Goal: Task Accomplishment & Management: Manage account settings

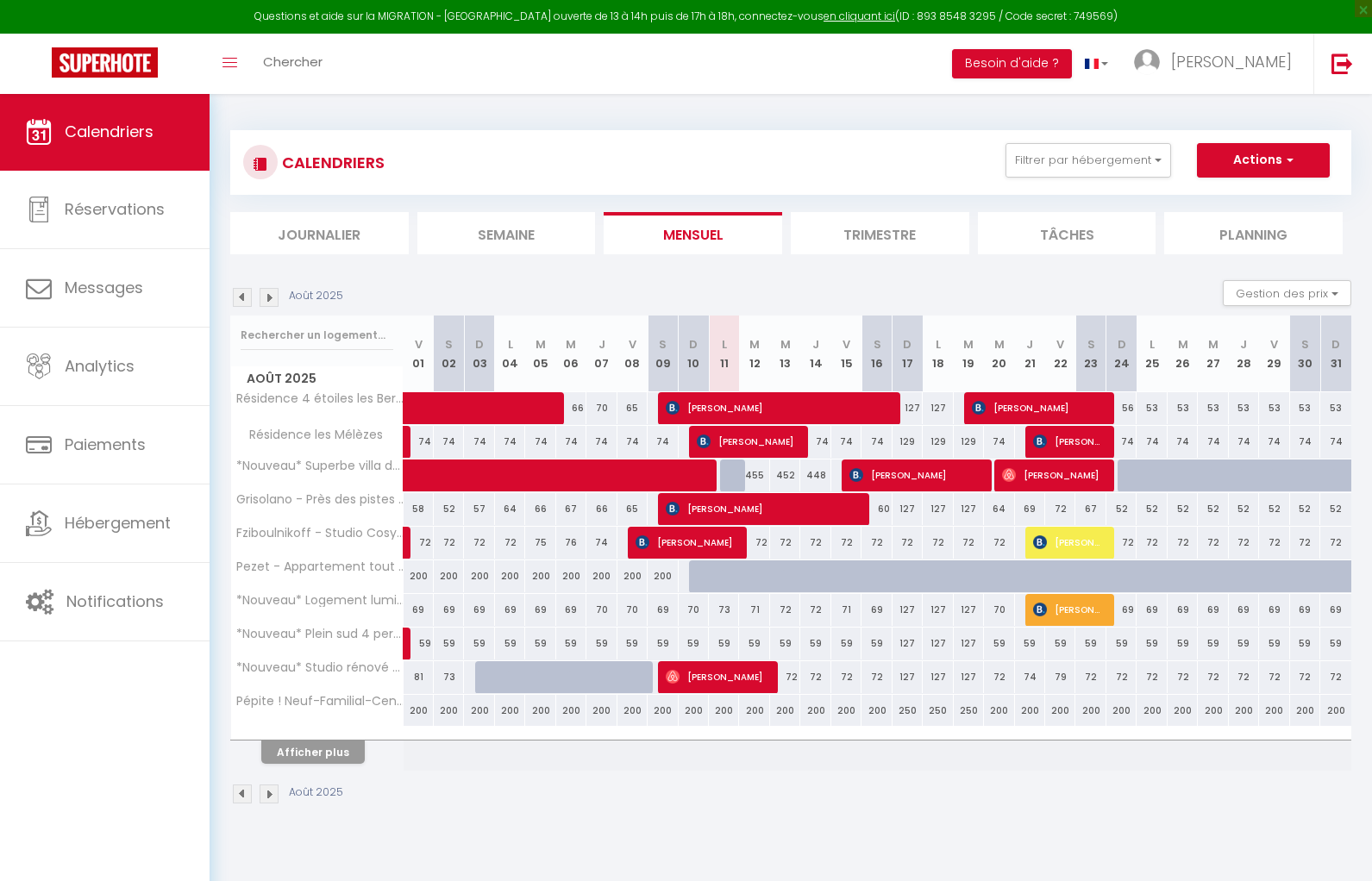
click at [238, 295] on img at bounding box center [243, 297] width 19 height 19
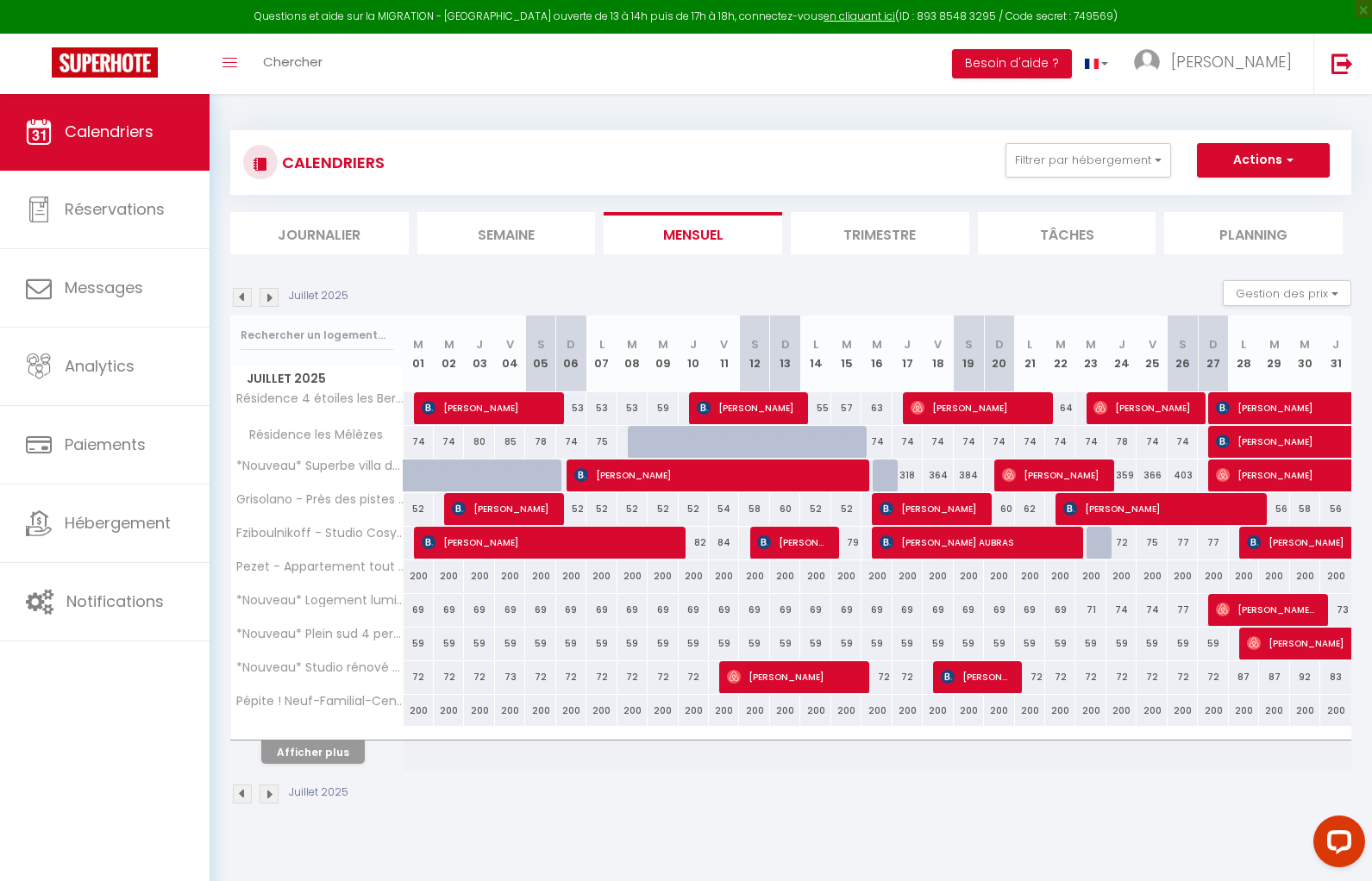
click at [238, 295] on img at bounding box center [243, 297] width 19 height 19
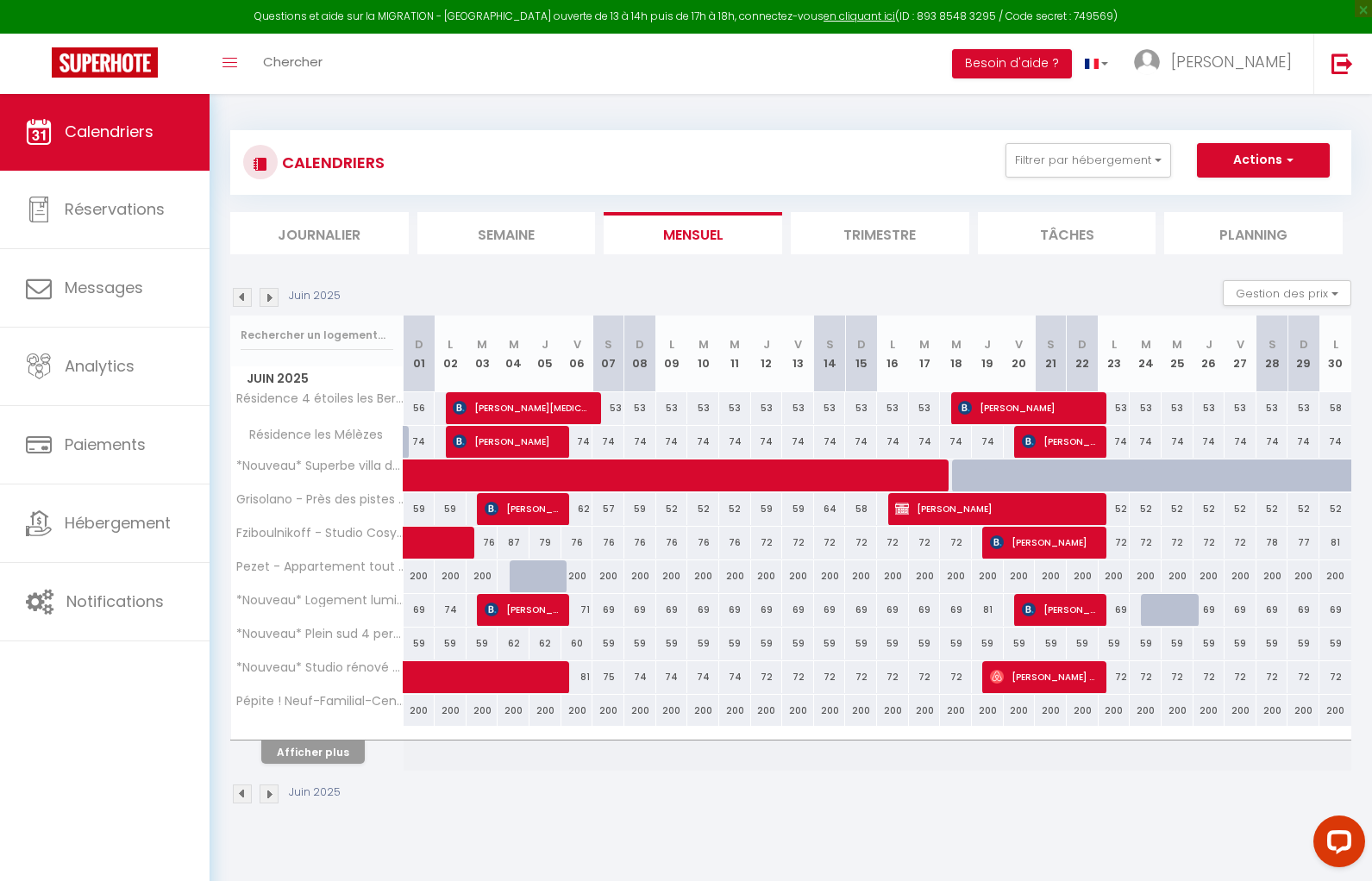
click at [238, 295] on img at bounding box center [243, 297] width 19 height 19
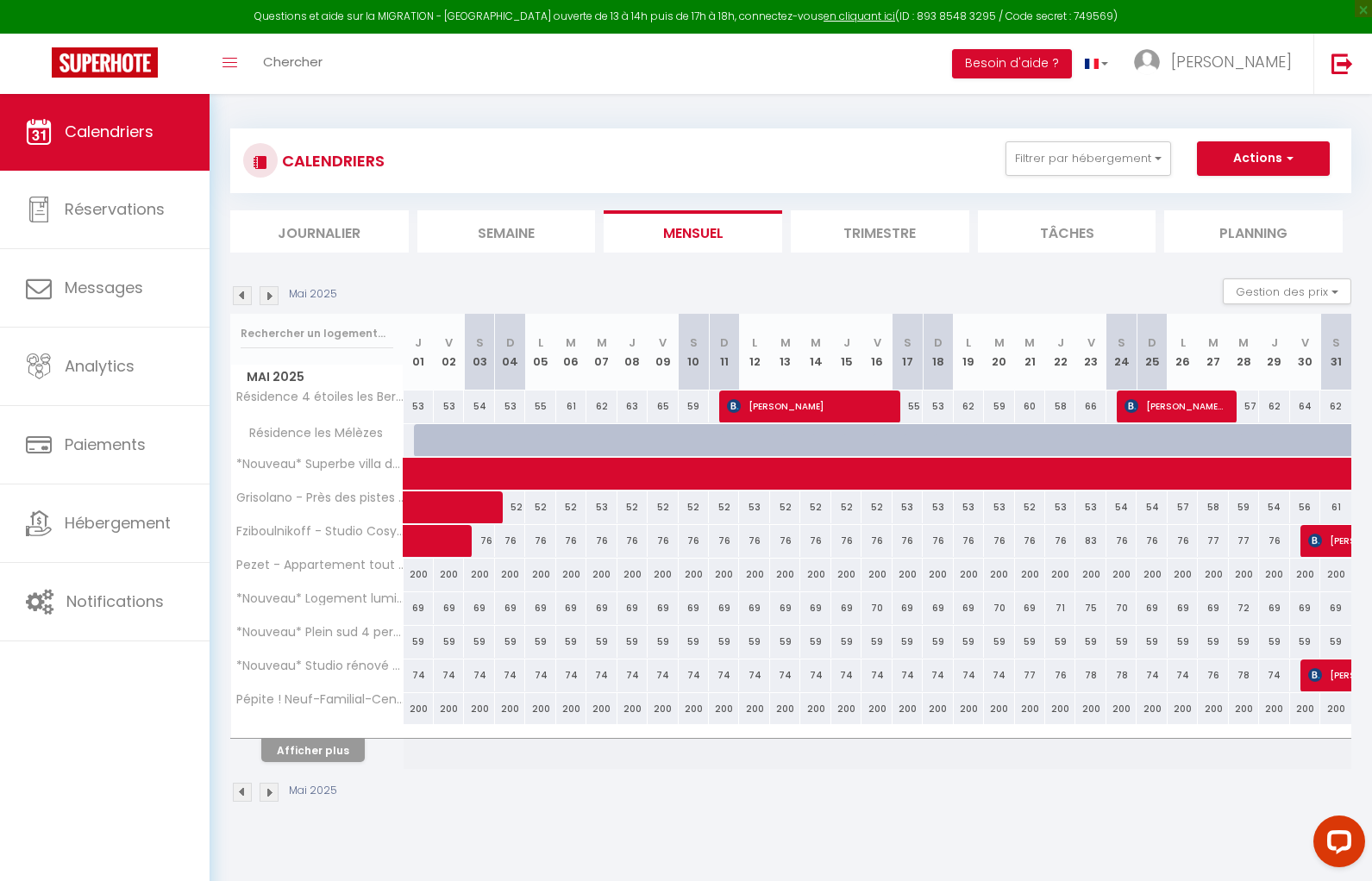
scroll to position [4, 0]
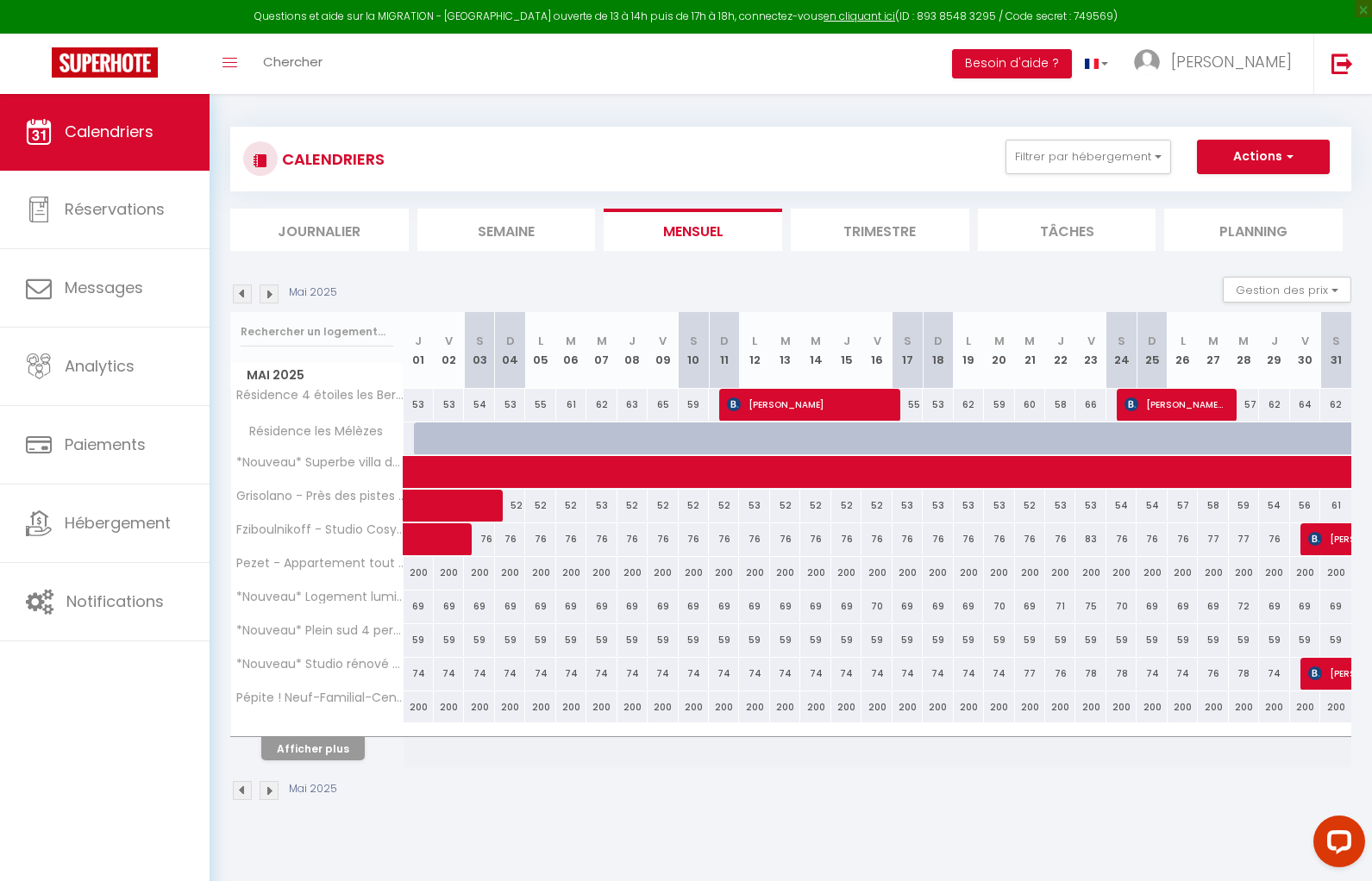
click at [270, 292] on img at bounding box center [269, 294] width 19 height 19
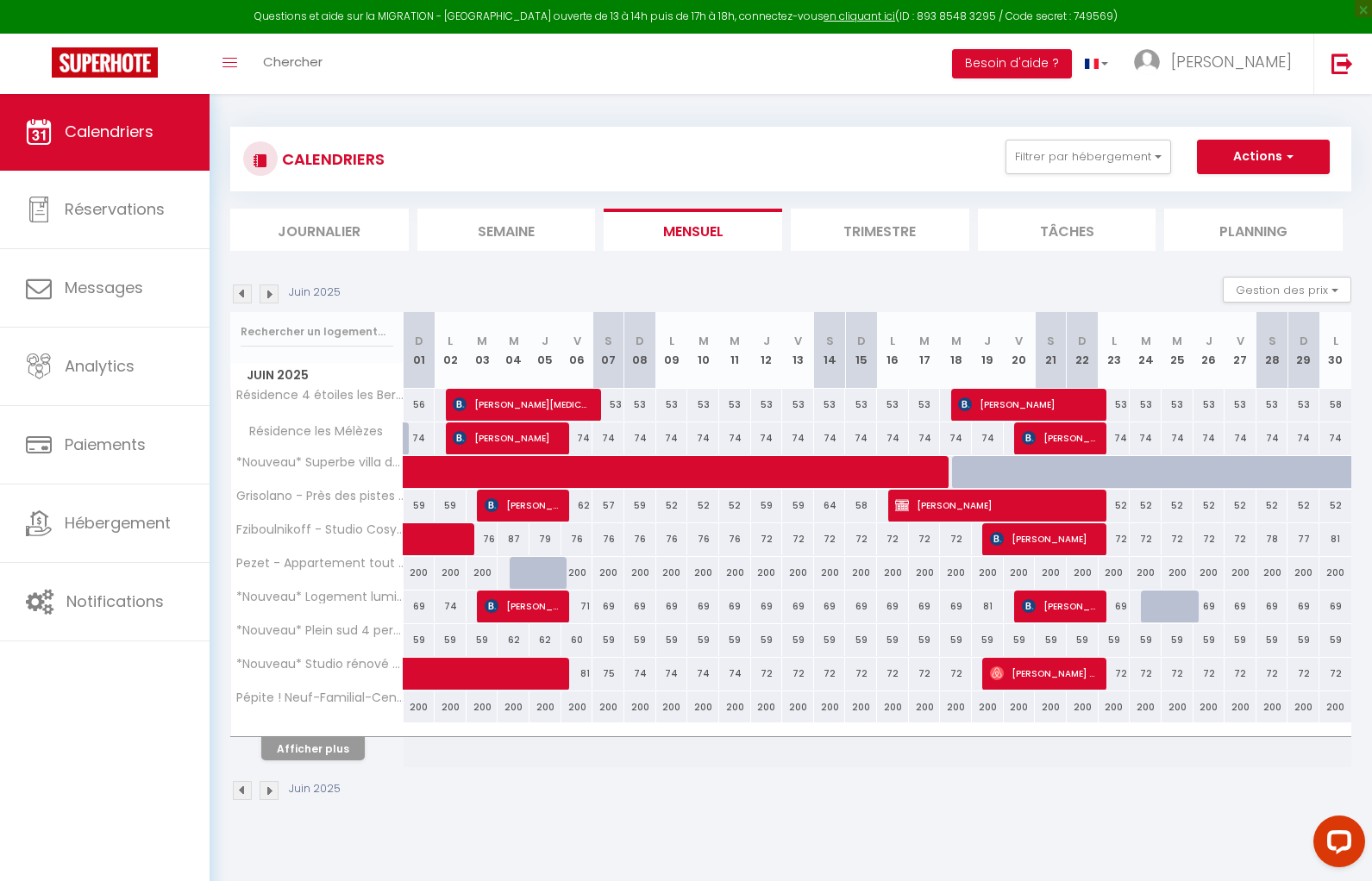
click at [241, 289] on img at bounding box center [243, 294] width 19 height 19
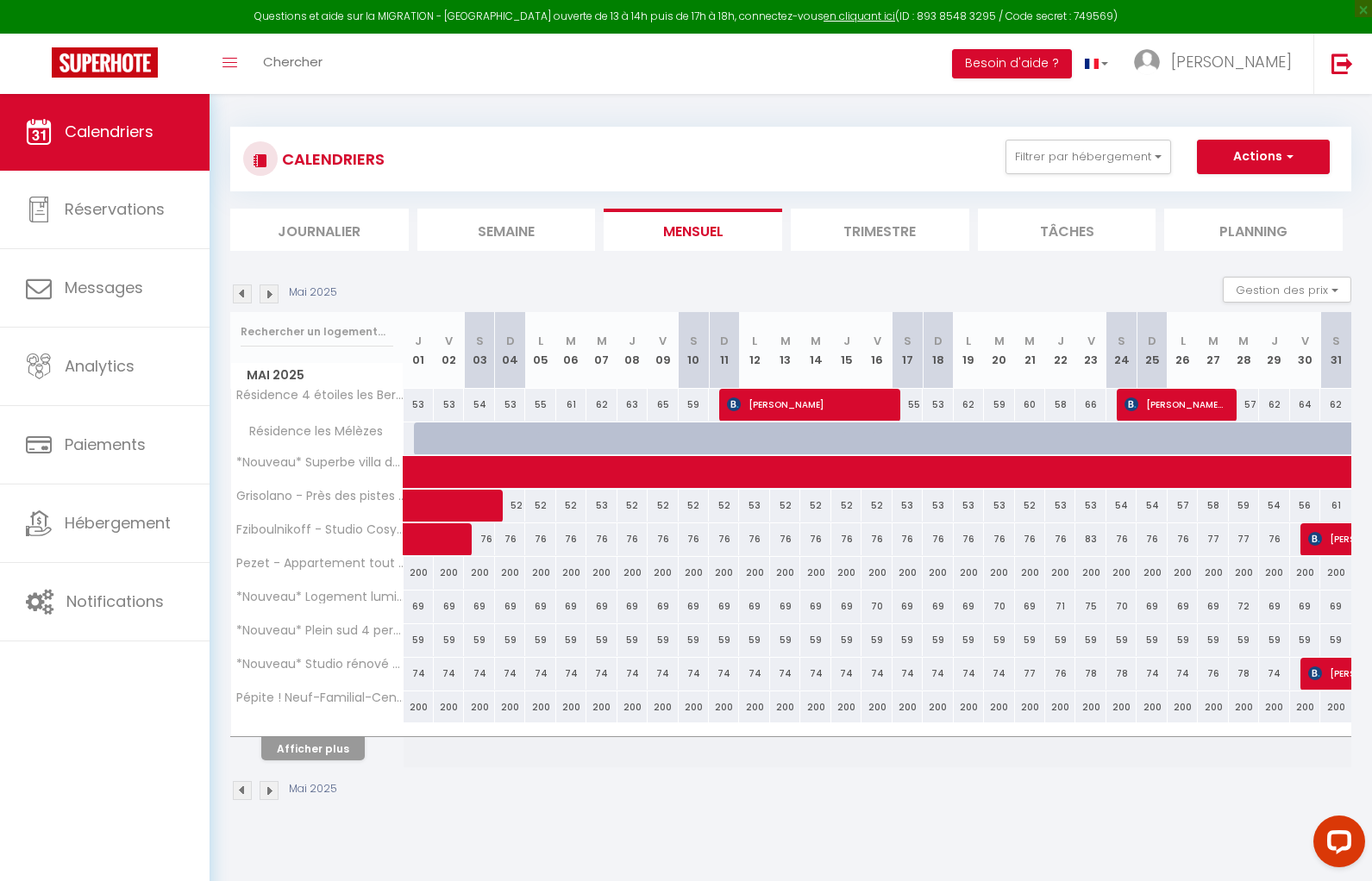
click at [241, 289] on img at bounding box center [243, 294] width 19 height 19
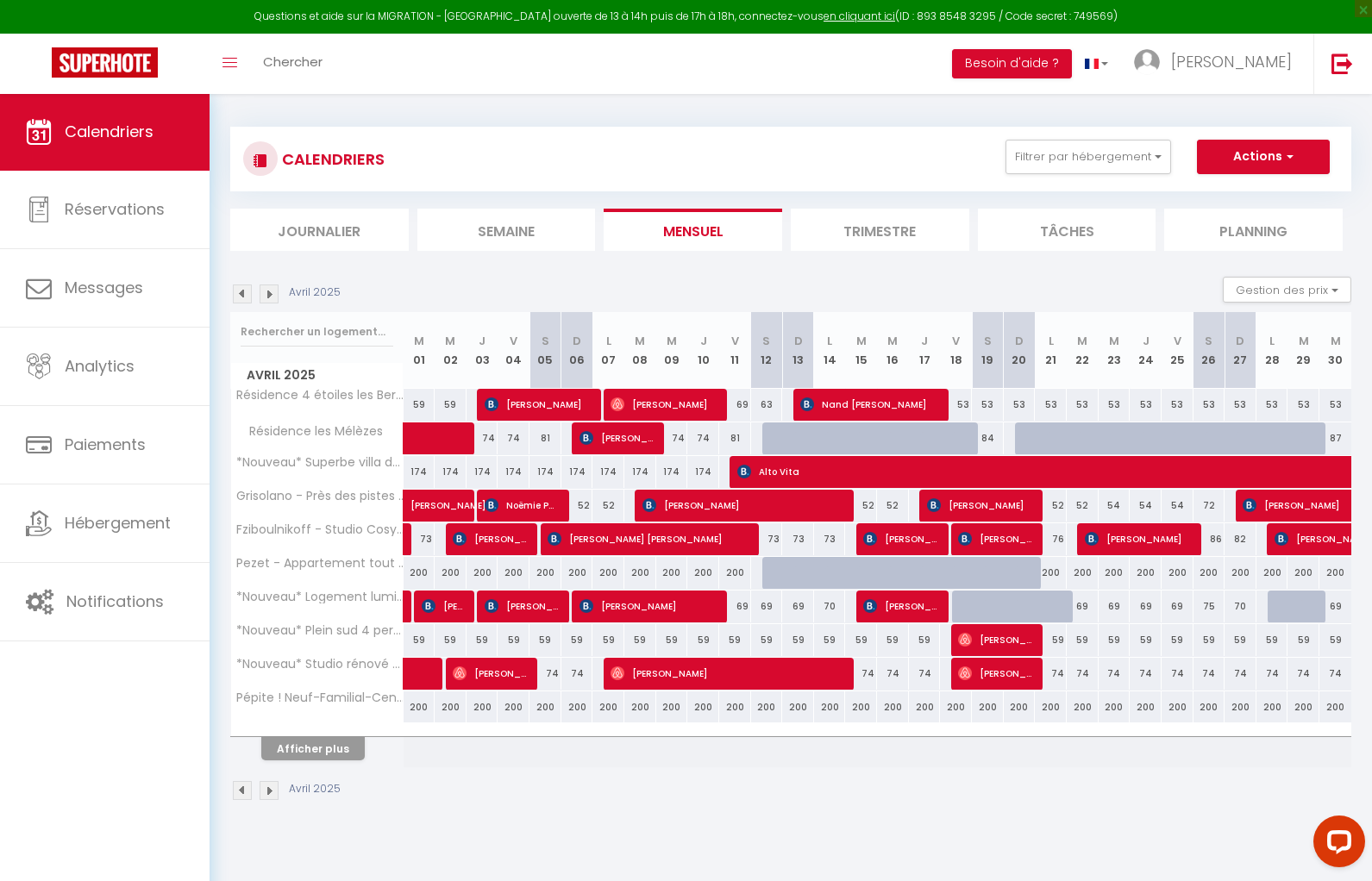
click at [269, 291] on img at bounding box center [269, 294] width 19 height 19
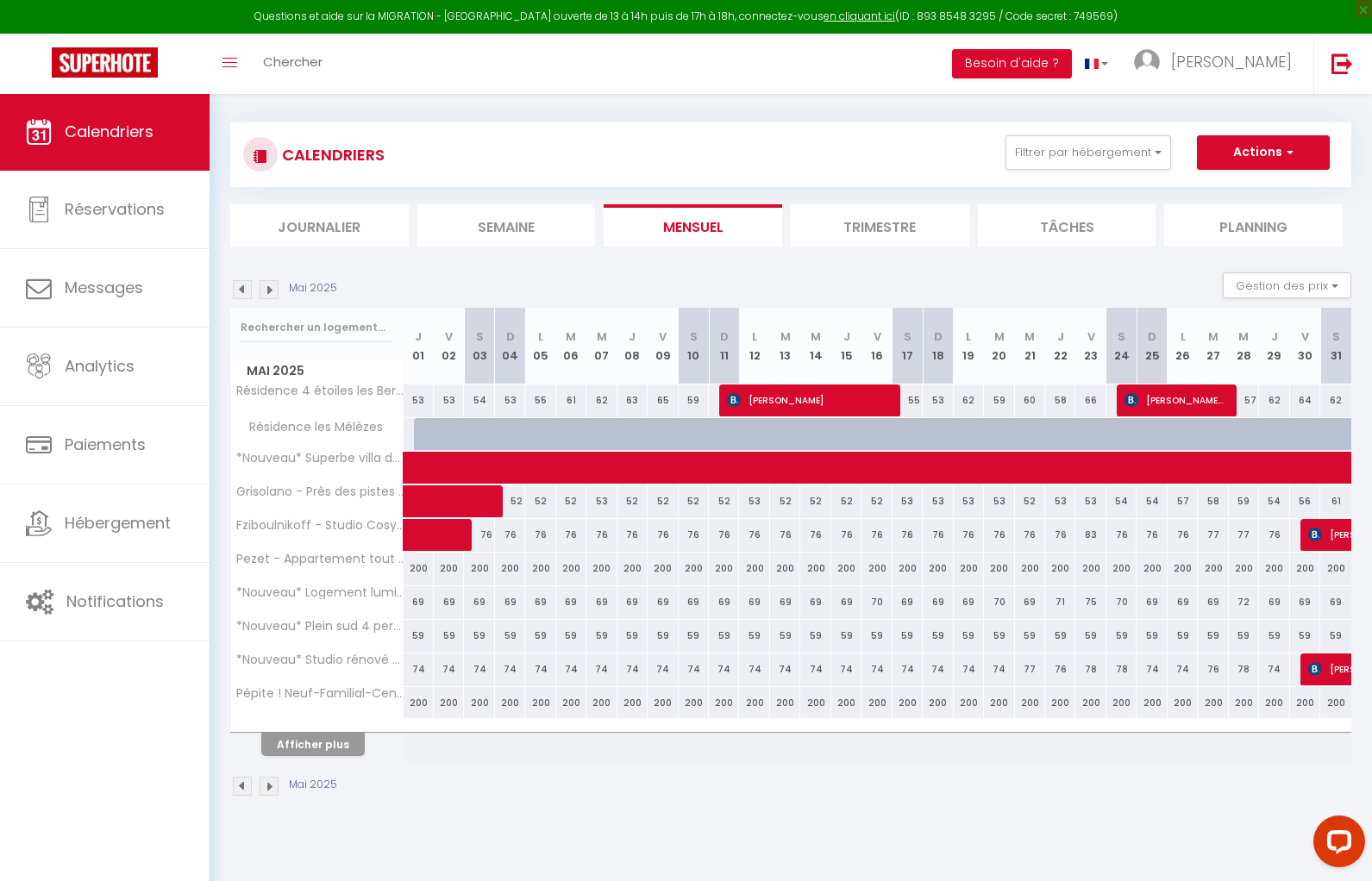
scroll to position [0, 0]
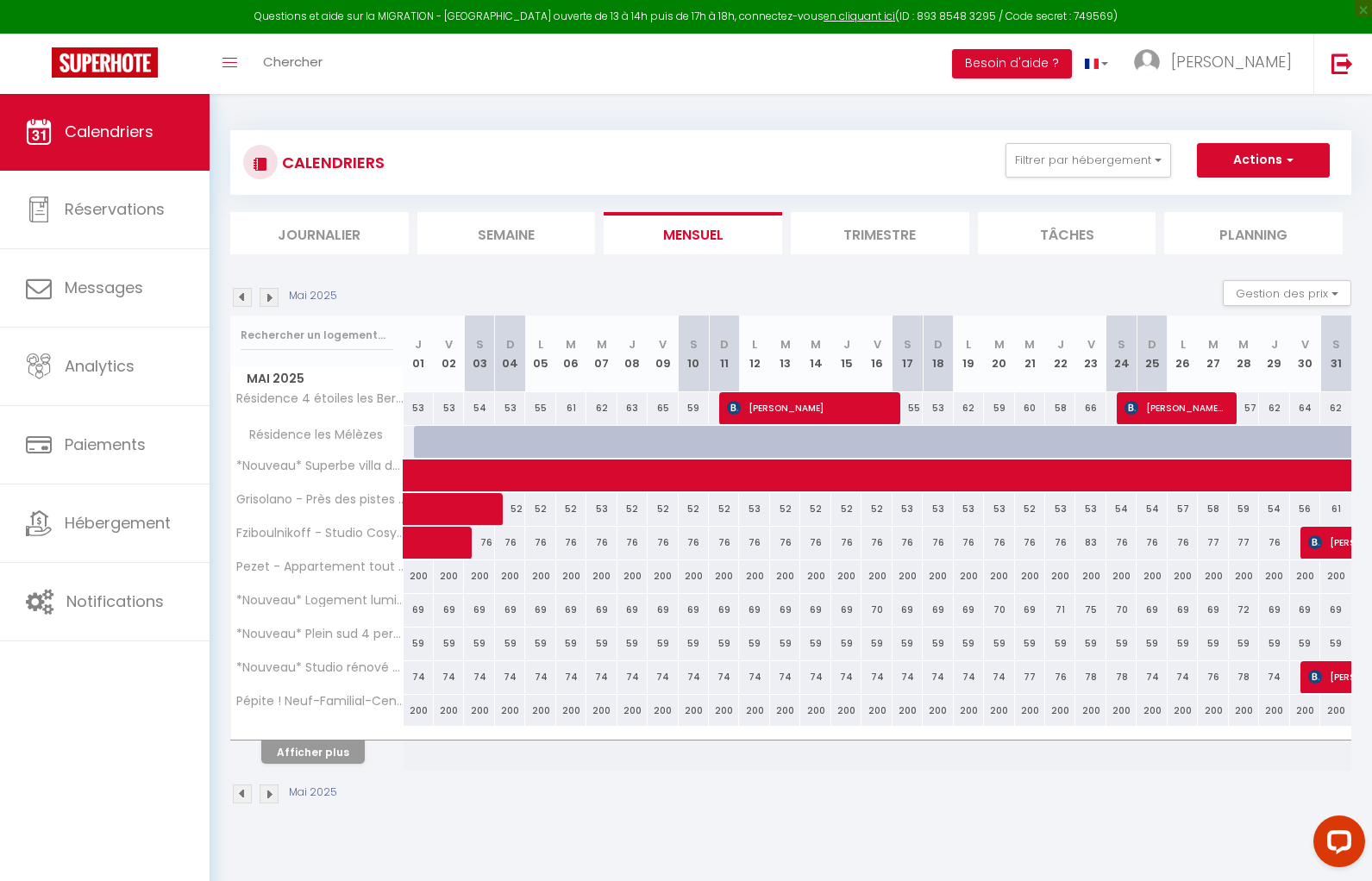
click at [268, 291] on img at bounding box center [269, 297] width 19 height 19
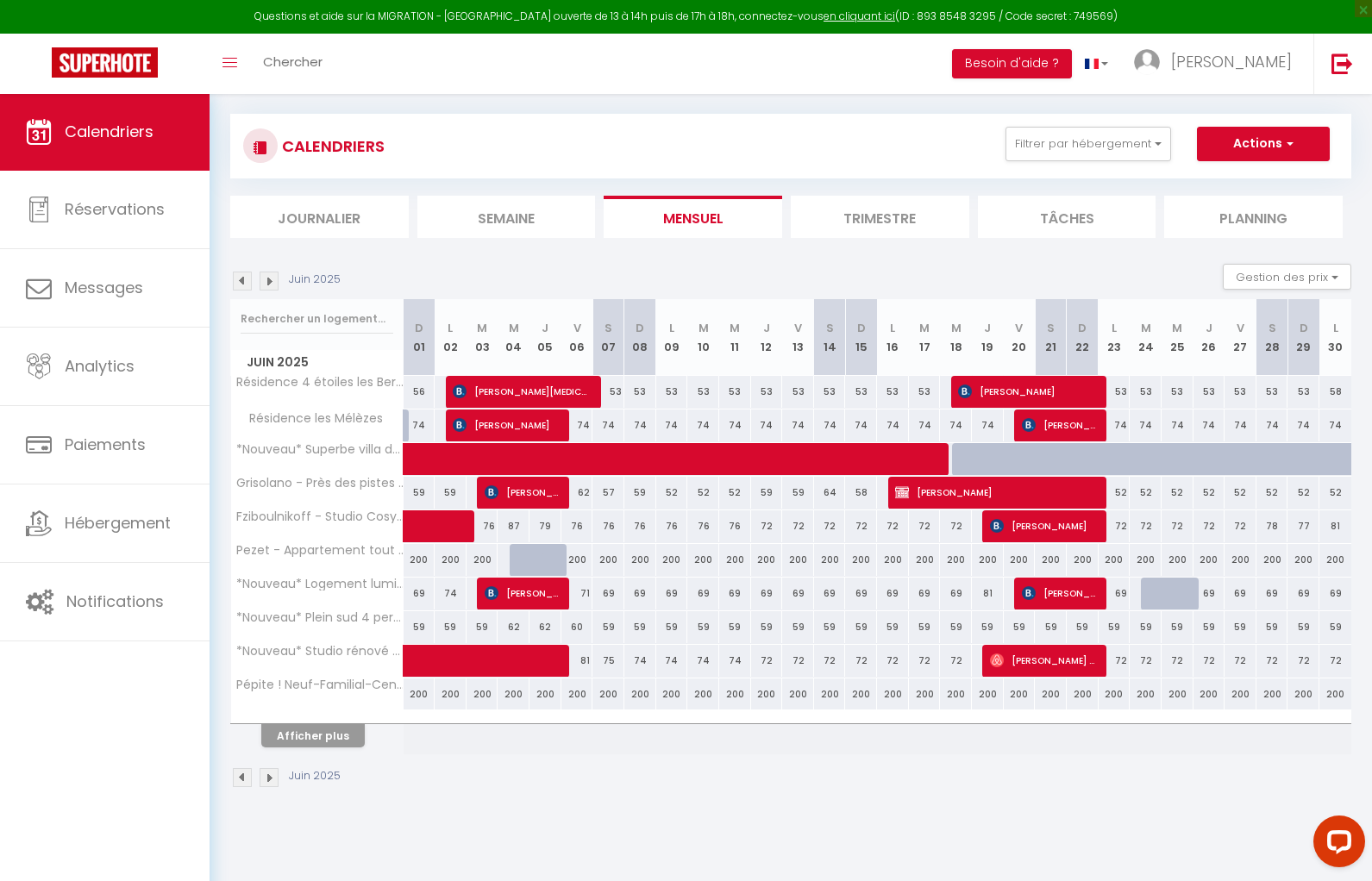
scroll to position [13, 0]
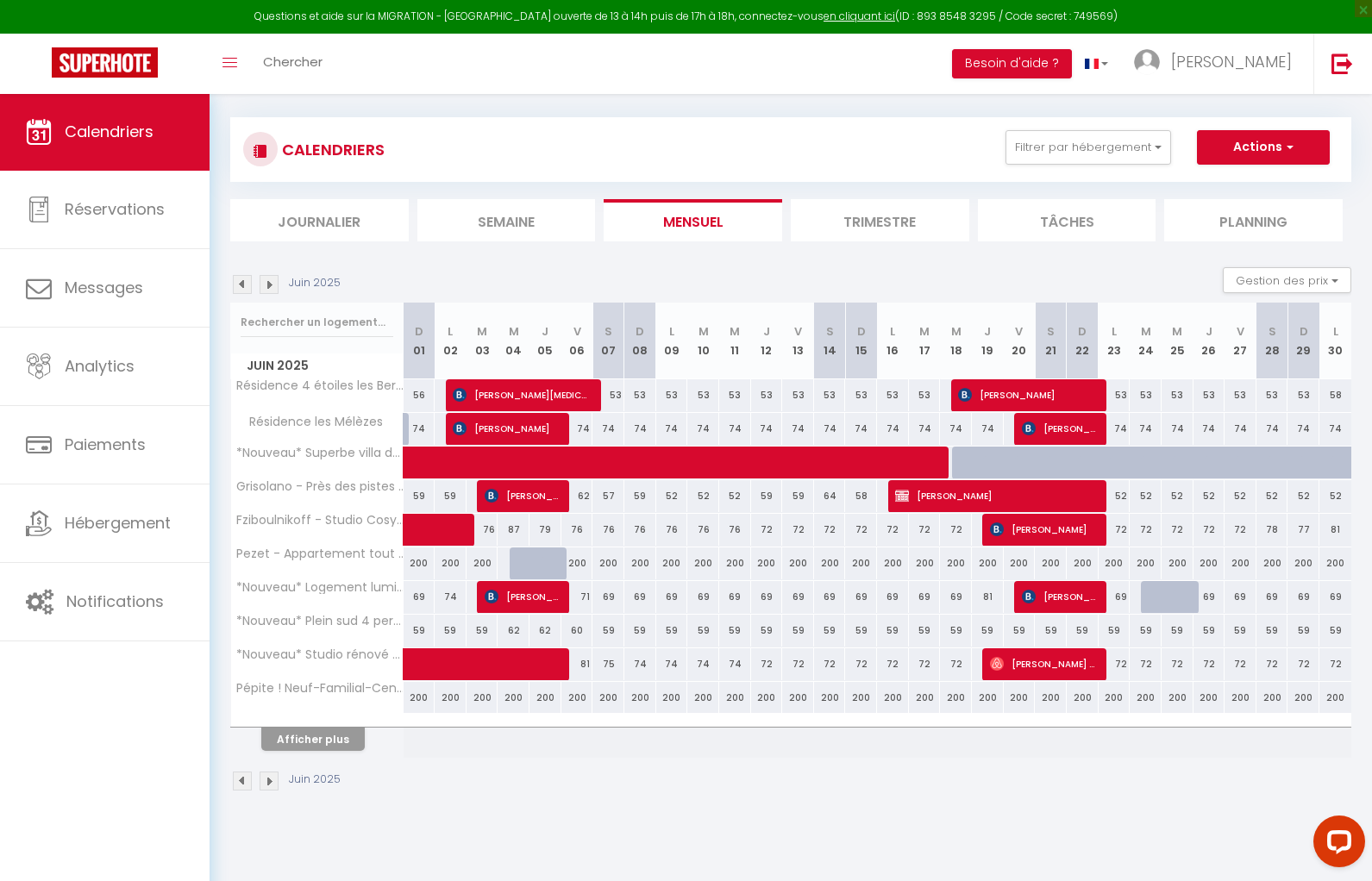
click at [268, 291] on div "Juin 2025 Gestion des prix Nb Nuits minimum Règles Disponibilité" at bounding box center [791, 284] width 1121 height 35
click at [269, 286] on img at bounding box center [269, 285] width 19 height 19
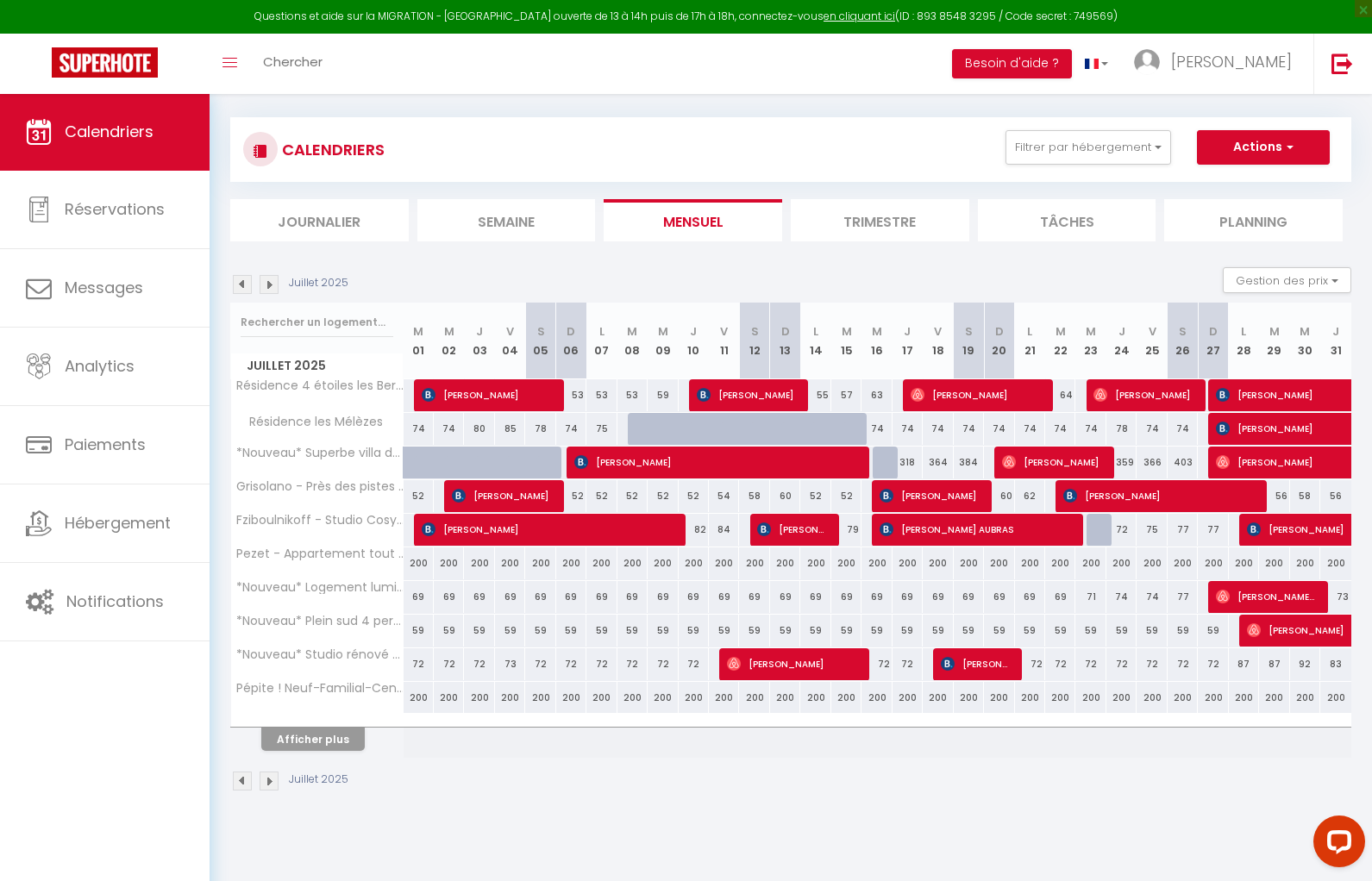
click at [268, 284] on img at bounding box center [269, 285] width 19 height 19
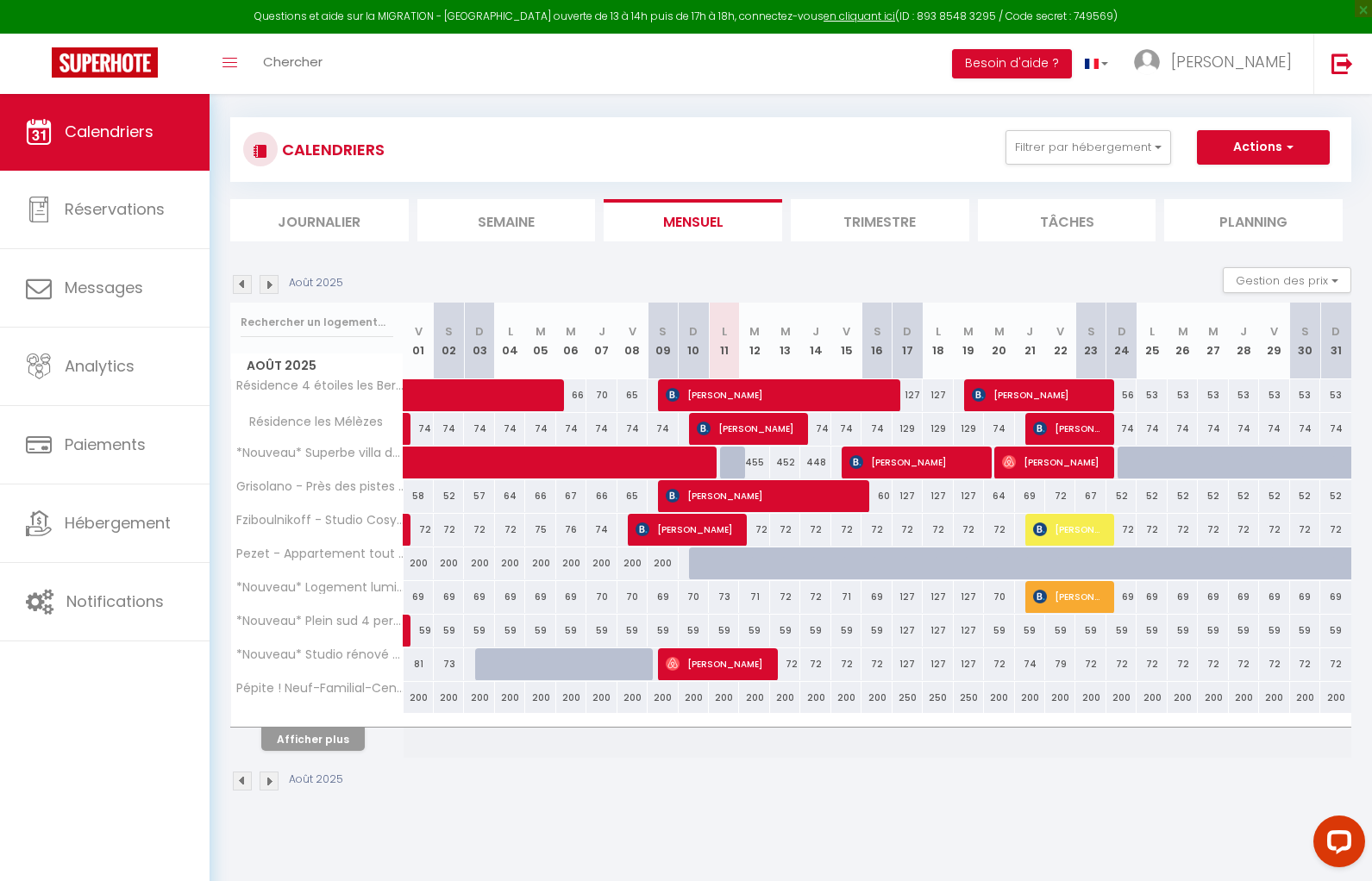
click at [243, 284] on img at bounding box center [243, 285] width 19 height 19
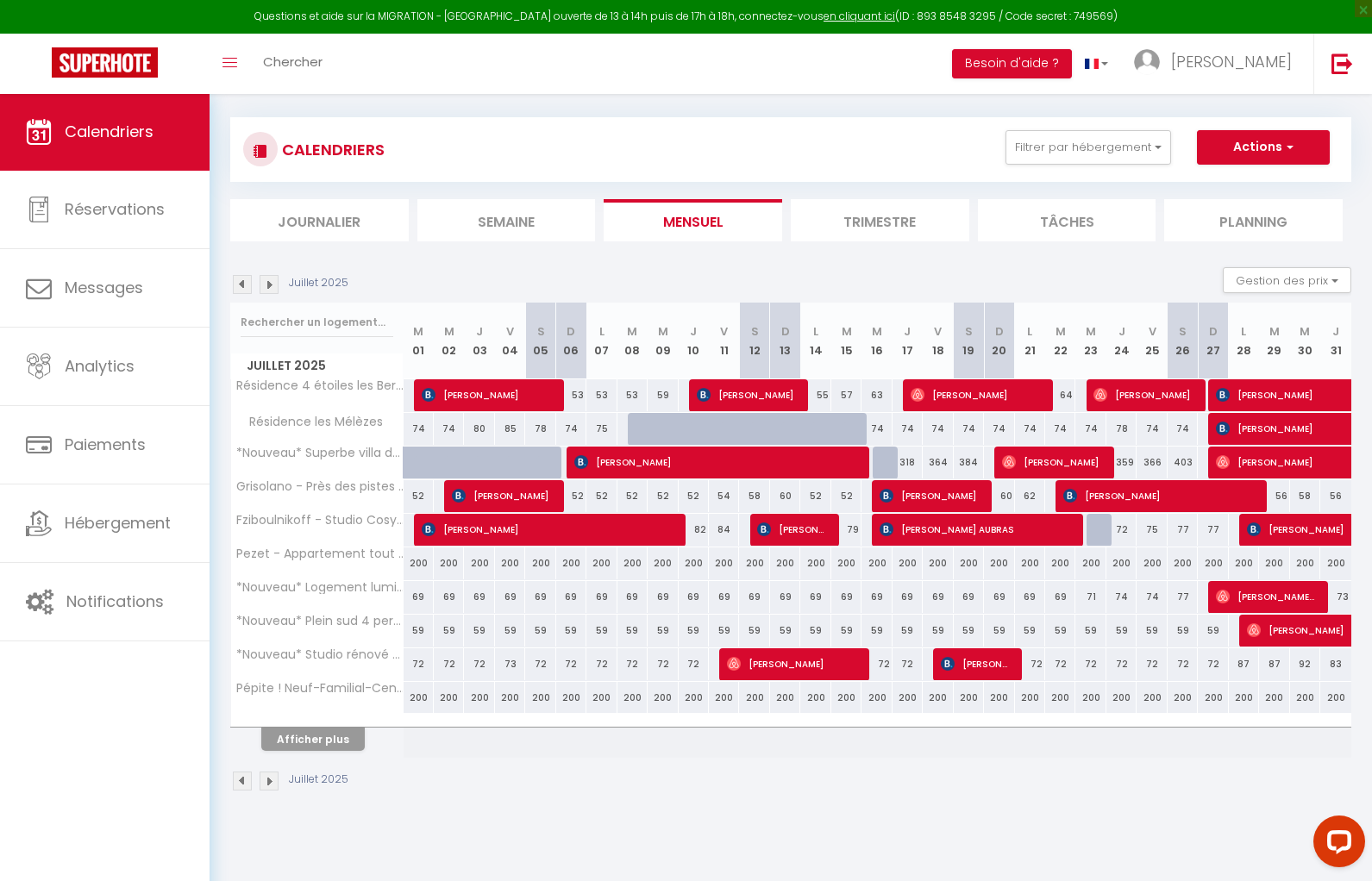
click at [243, 284] on img at bounding box center [243, 285] width 19 height 19
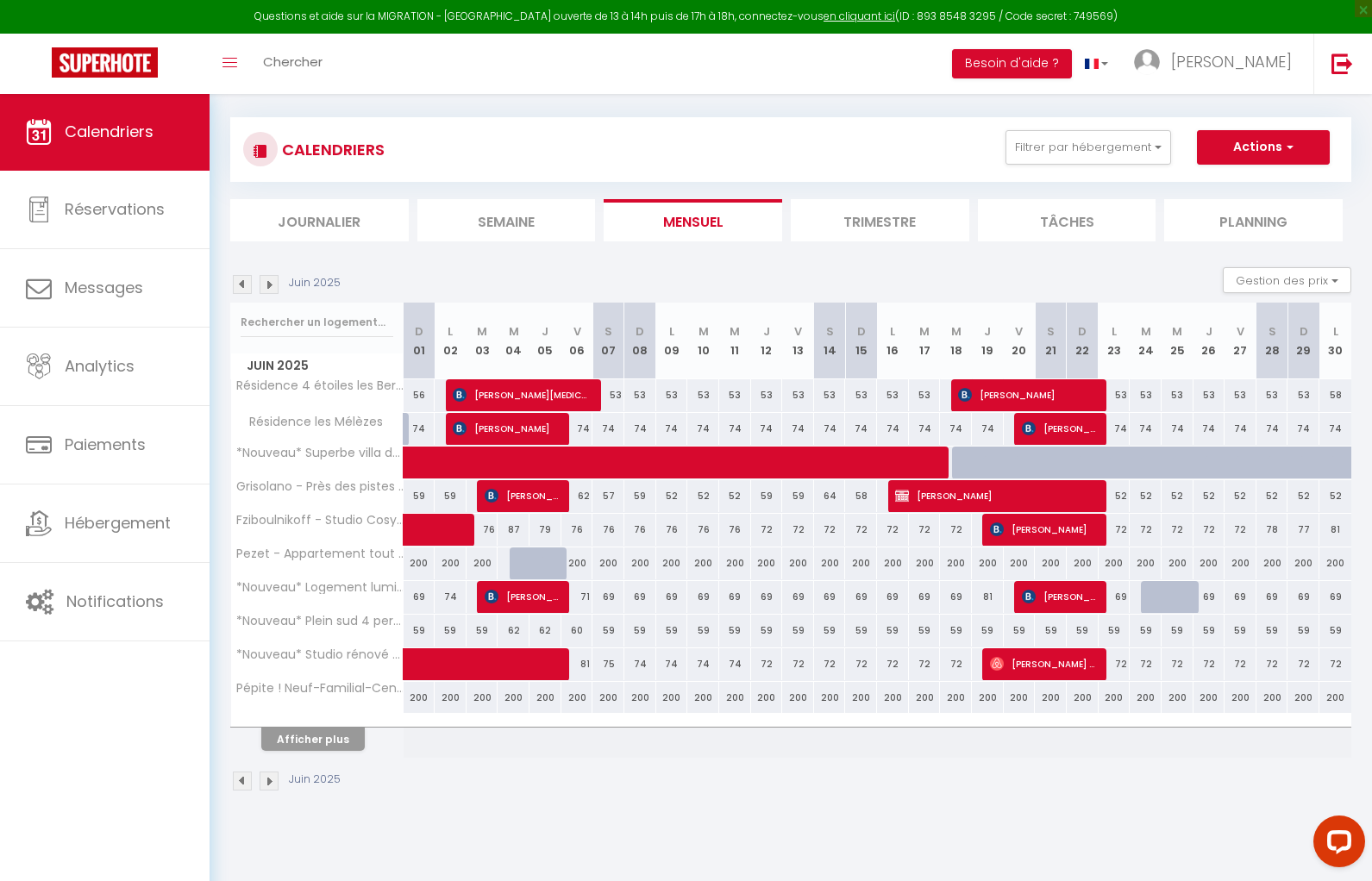
click at [243, 284] on img at bounding box center [243, 285] width 19 height 19
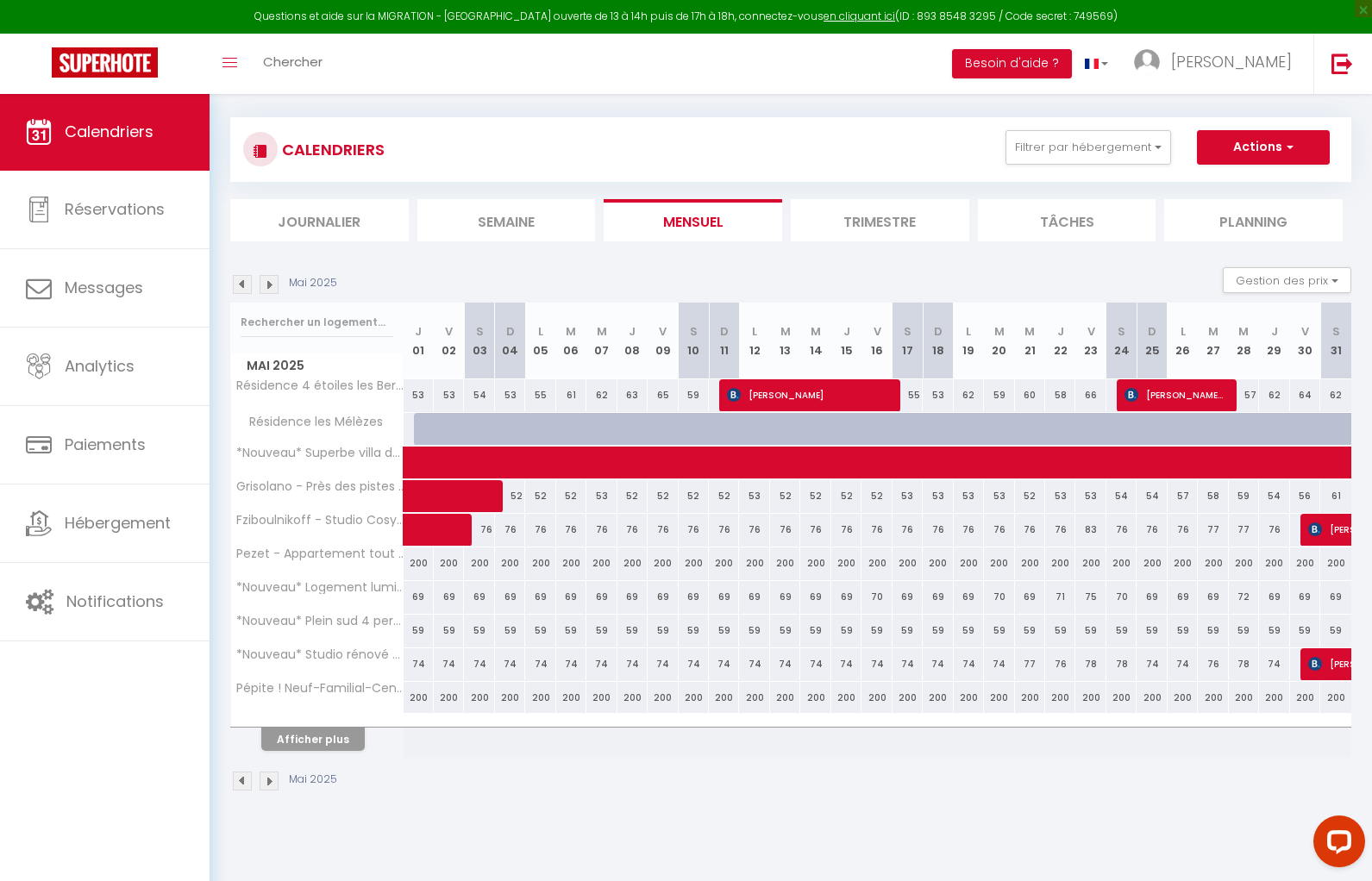
click at [243, 284] on img at bounding box center [243, 285] width 19 height 19
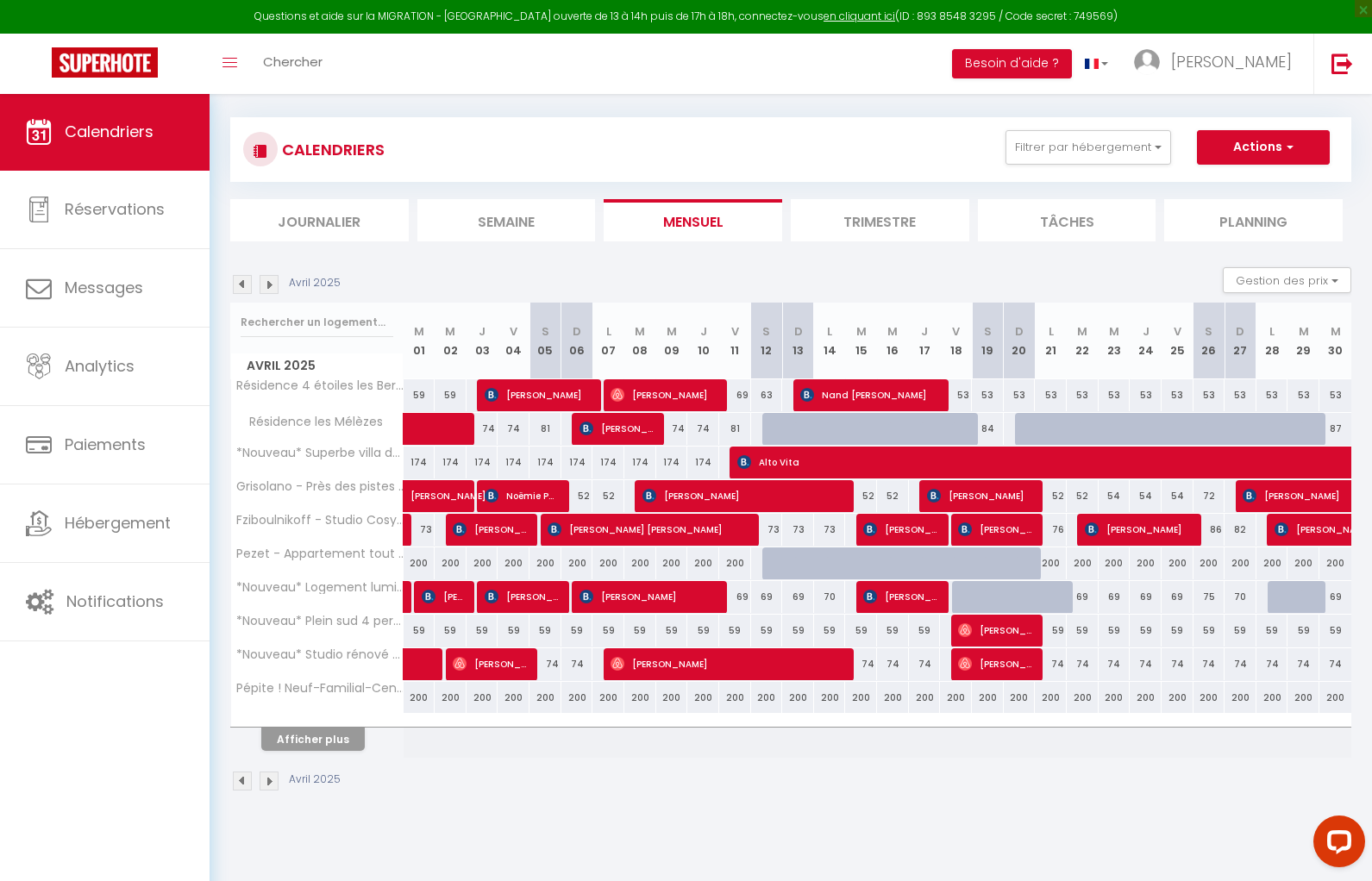
click at [273, 282] on img at bounding box center [269, 285] width 19 height 19
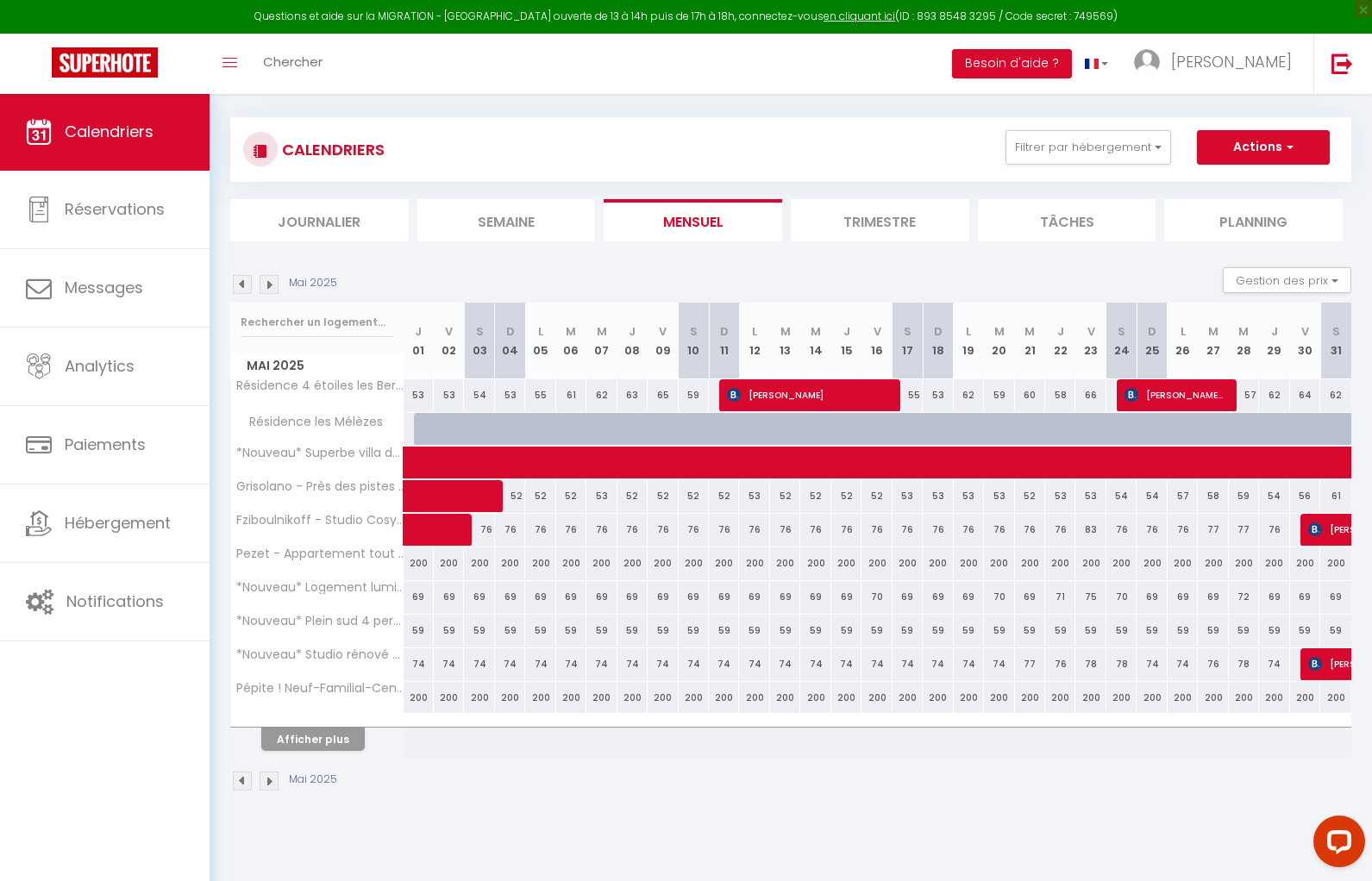
click at [274, 282] on img at bounding box center [269, 285] width 19 height 19
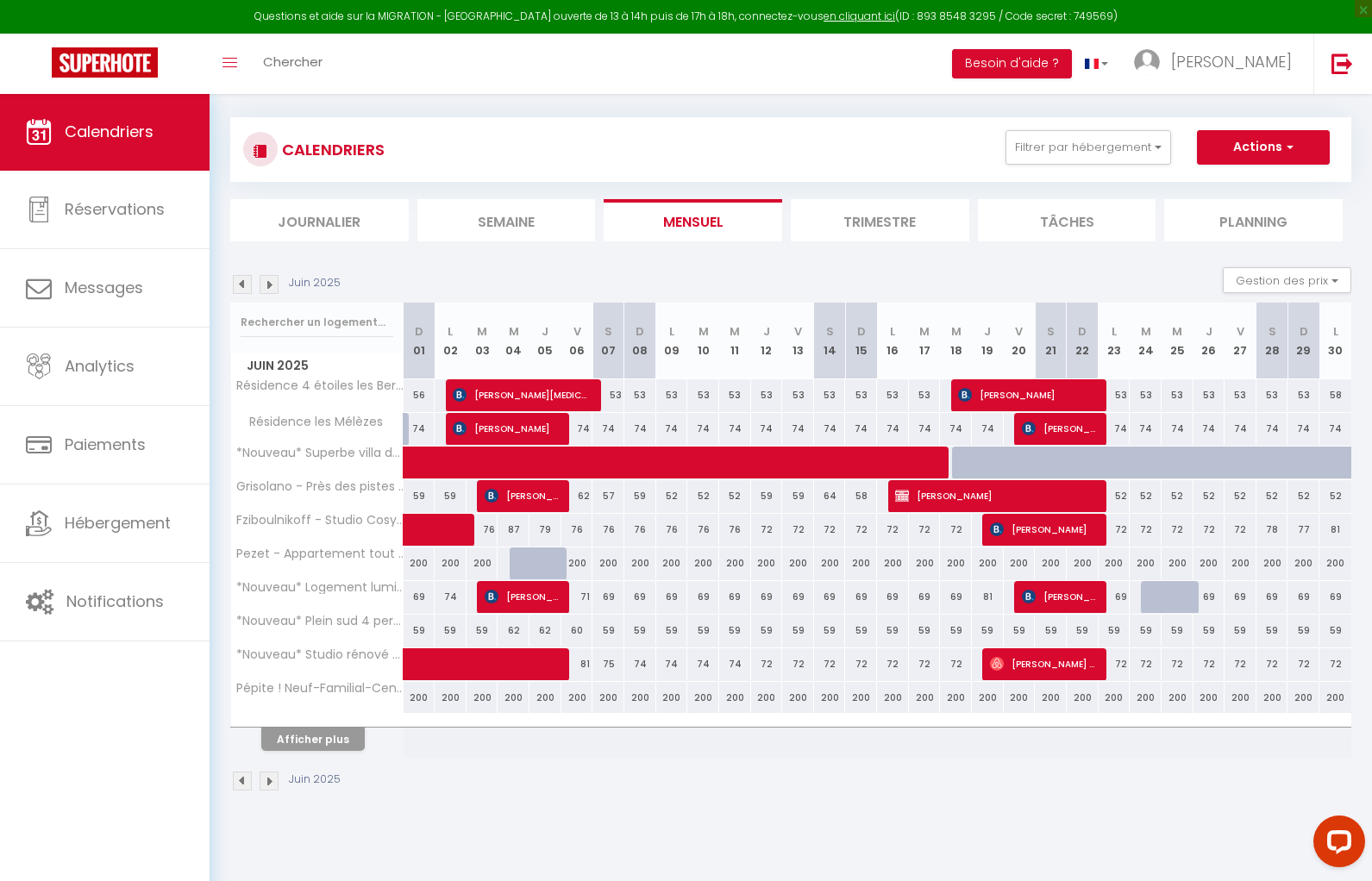
click at [274, 282] on img at bounding box center [269, 285] width 19 height 19
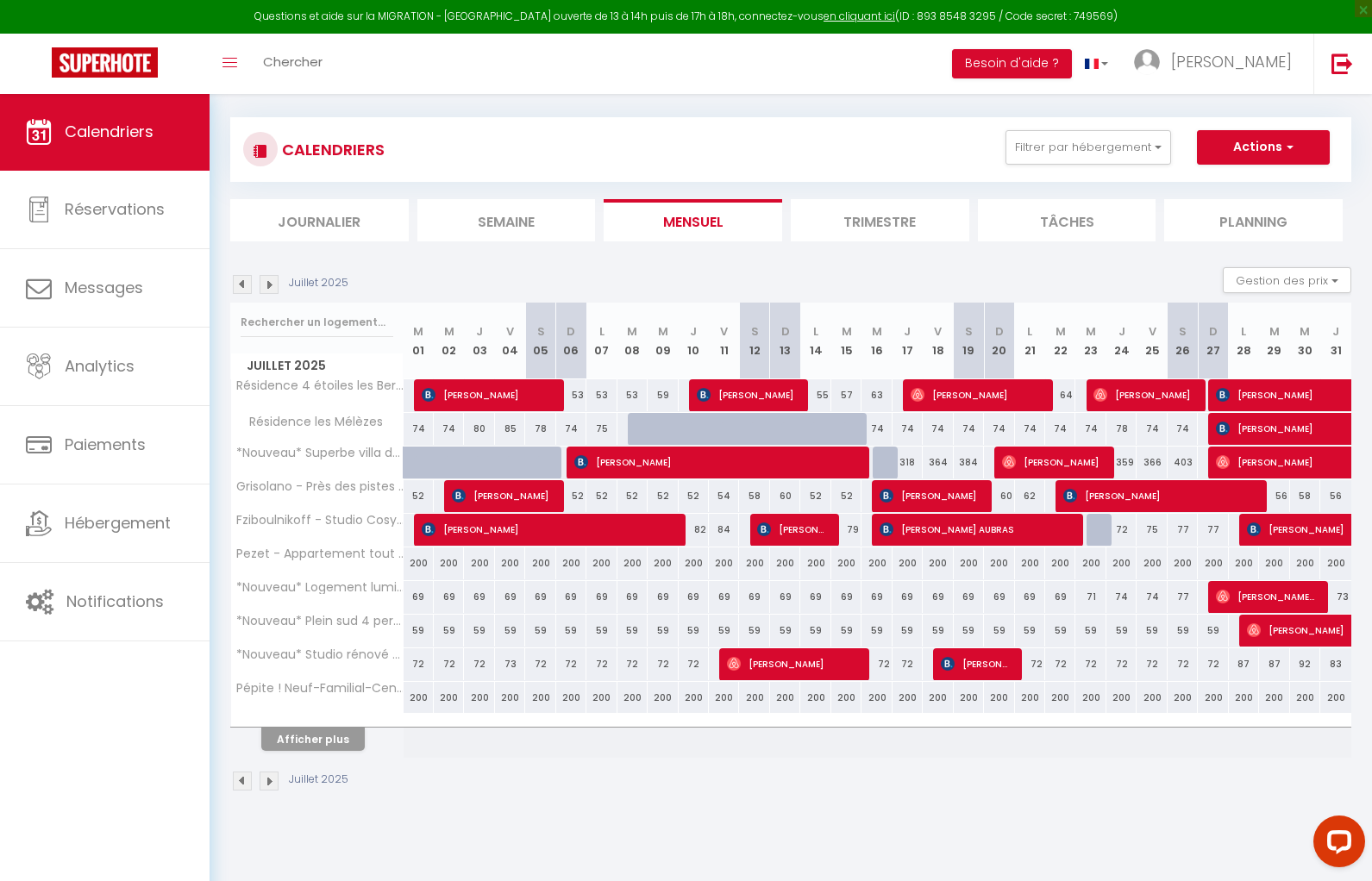
click at [270, 286] on img at bounding box center [269, 285] width 19 height 19
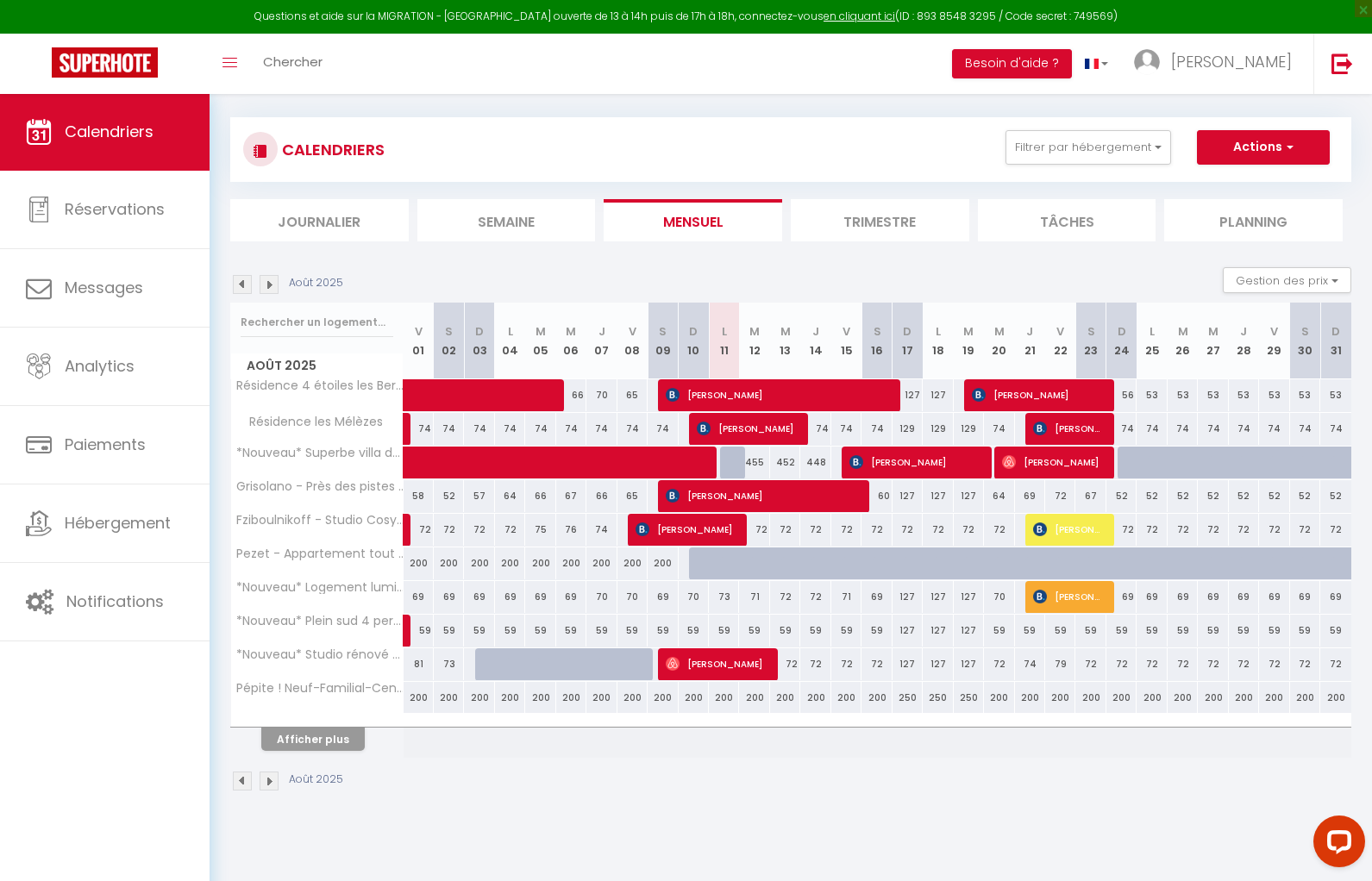
click at [243, 281] on img at bounding box center [243, 285] width 19 height 19
